Goal: Find specific page/section: Find specific page/section

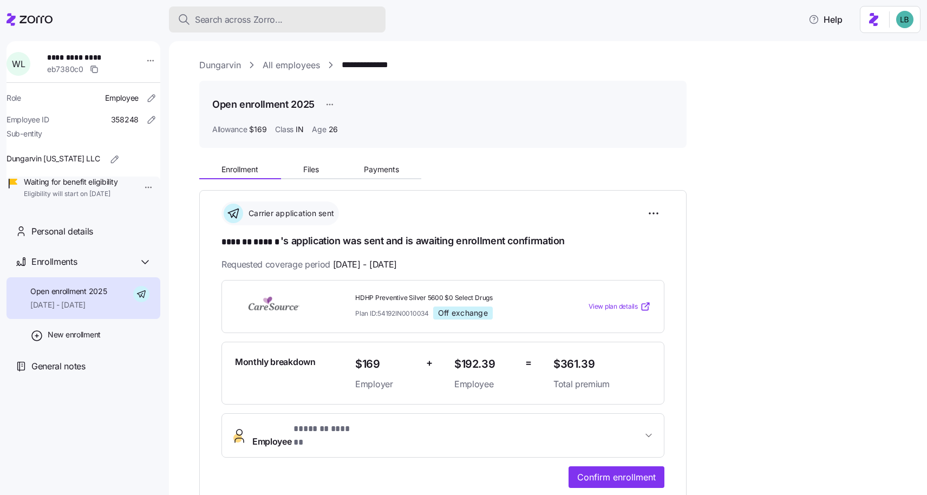
click at [248, 22] on span "Search across Zorro..." at bounding box center [239, 20] width 88 height 14
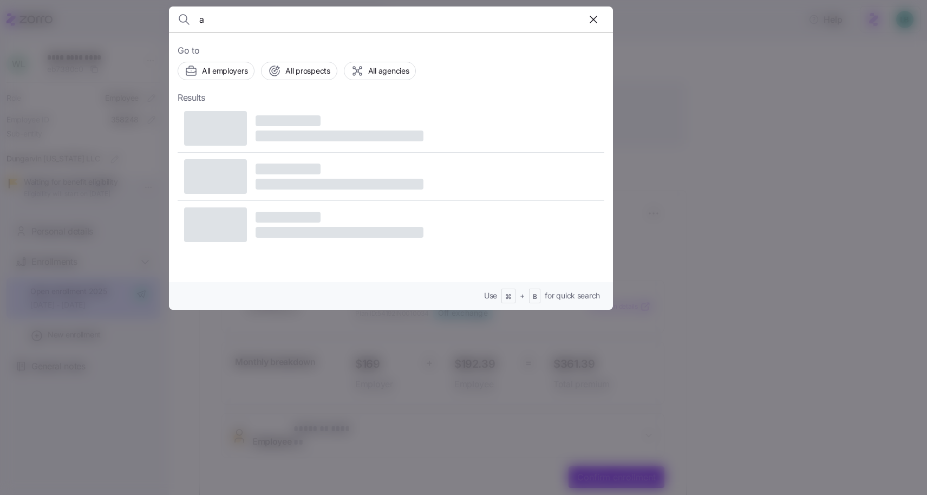
type input "a"
click at [662, 42] on div at bounding box center [463, 247] width 927 height 495
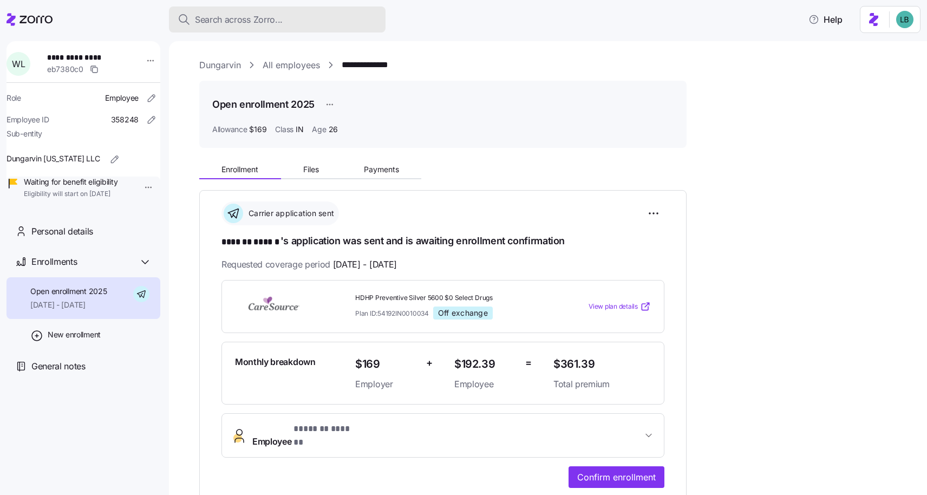
click at [272, 25] on span "Search across Zorro..." at bounding box center [239, 20] width 88 height 14
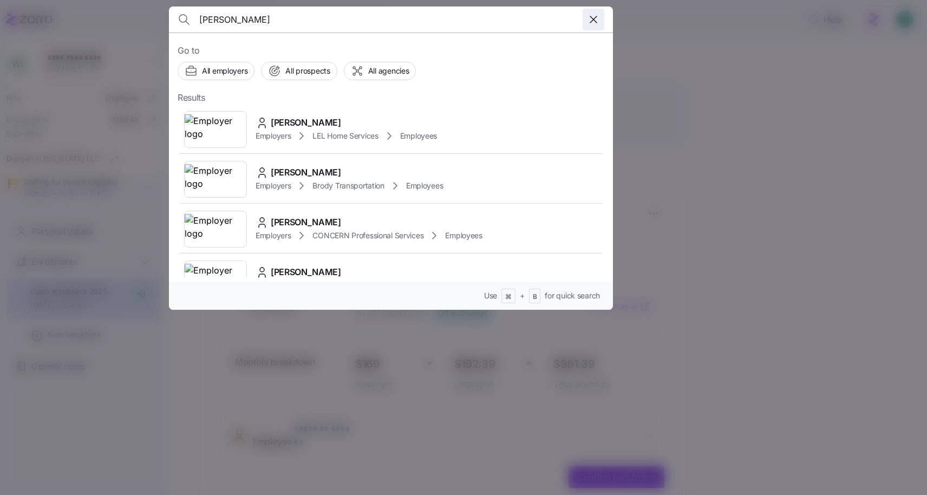
type input "amanda b"
click at [593, 19] on icon "button" at bounding box center [593, 19] width 13 height 13
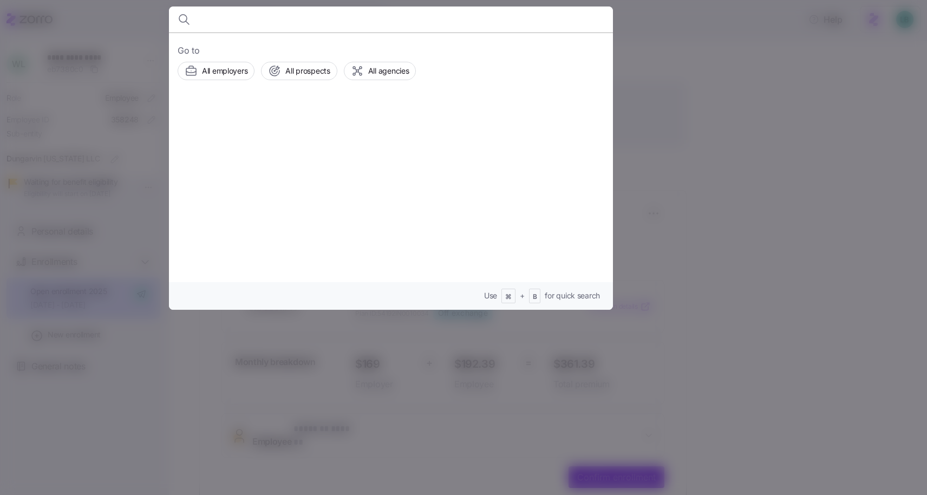
click at [276, 36] on div "Go to All employers All prospects All agencies Use ⌘ + B for quick search" at bounding box center [391, 170] width 444 height 277
click at [262, 25] on input at bounding box center [337, 19] width 277 height 26
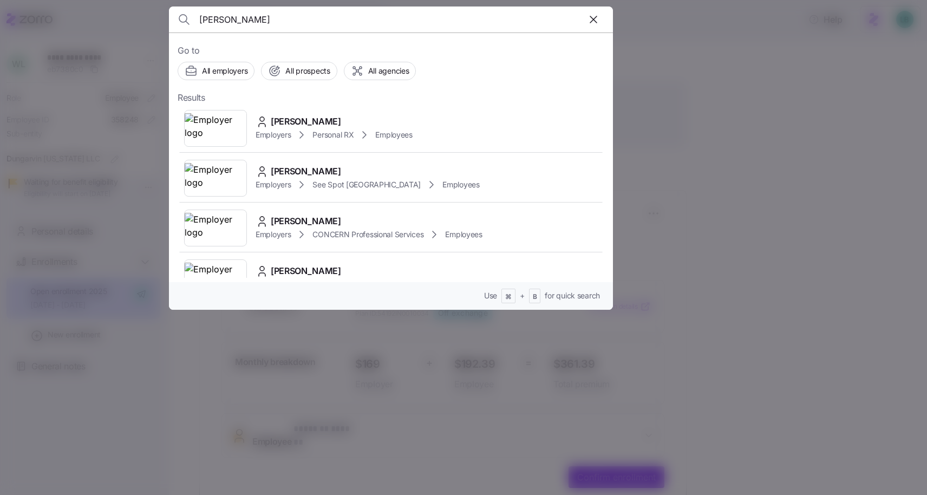
scroll to position [252, 0]
type input "amanda b"
click at [308, 119] on span "Amanda Budney" at bounding box center [306, 120] width 70 height 14
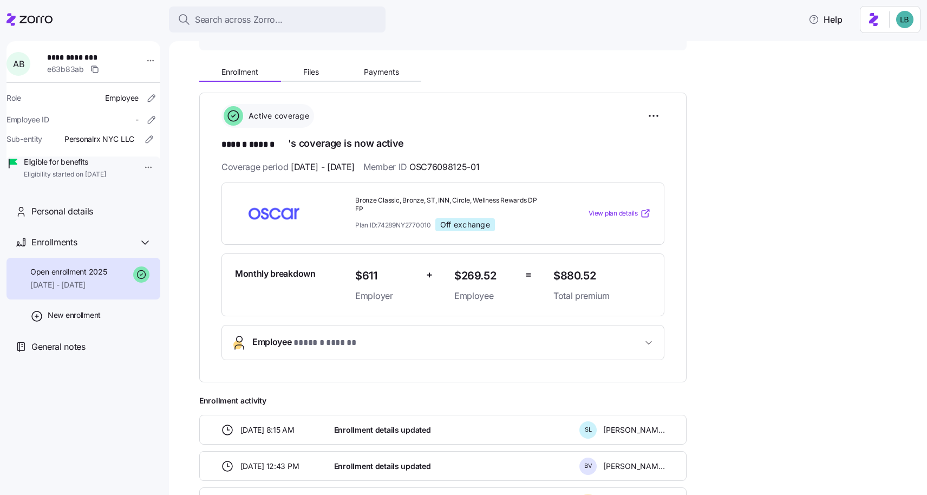
scroll to position [102, 0]
